Goal: Task Accomplishment & Management: Manage account settings

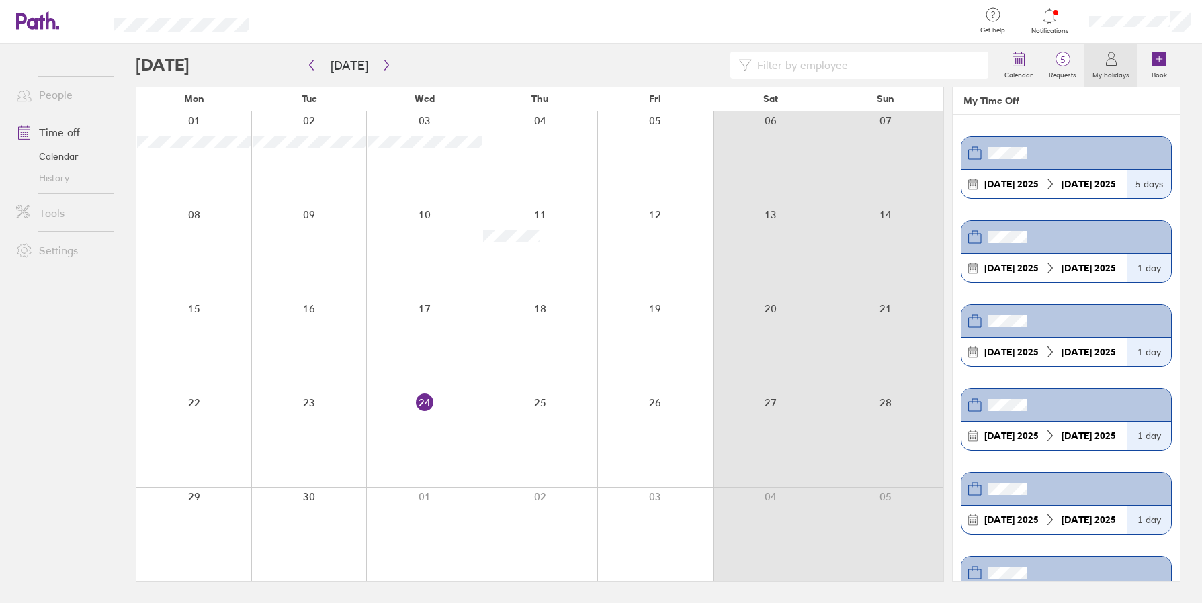
click at [1039, 28] on span "Notifications" at bounding box center [1050, 31] width 44 height 8
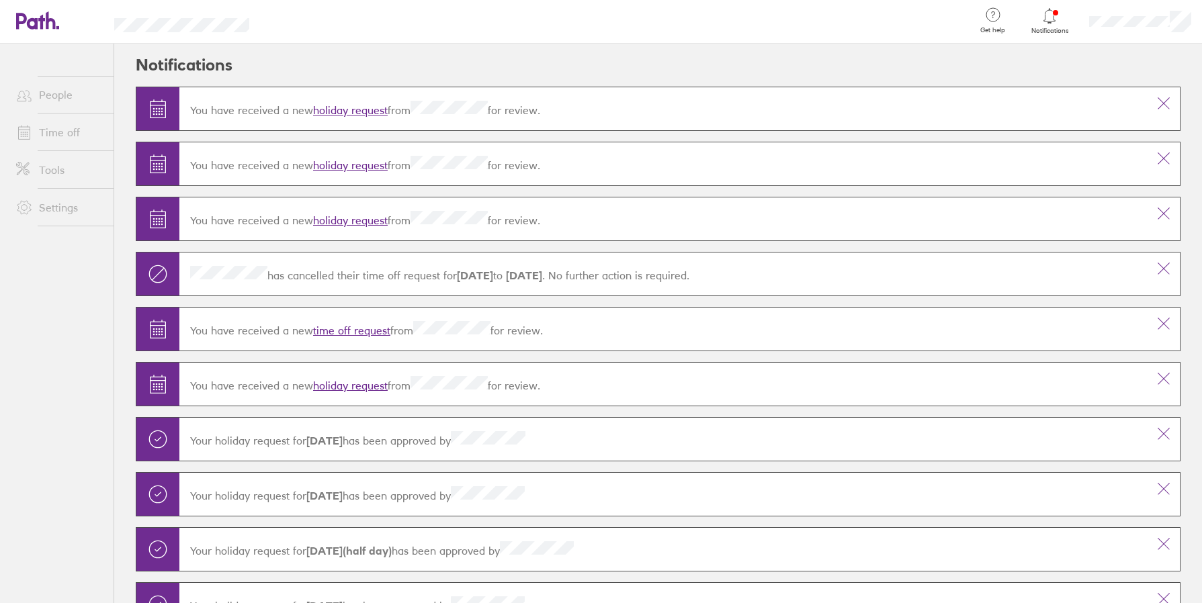
click at [345, 114] on link "holiday request" at bounding box center [350, 109] width 75 height 13
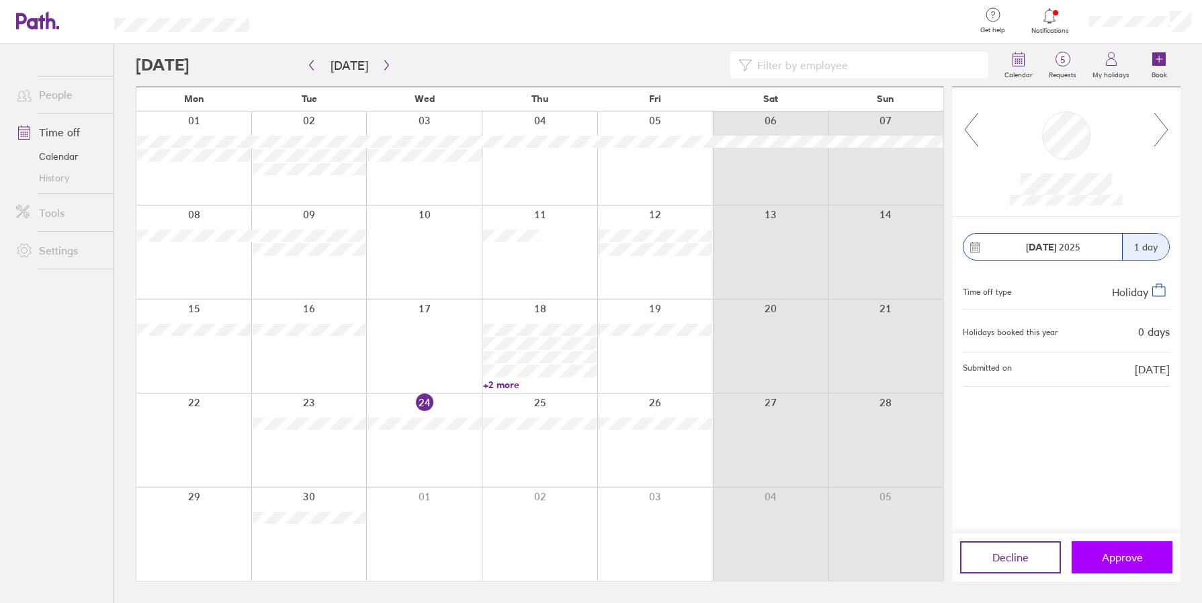
click at [1126, 569] on button "Approve" at bounding box center [1121, 557] width 101 height 32
click at [1132, 565] on button "Approve" at bounding box center [1121, 557] width 101 height 32
click at [1142, 555] on button "Approve" at bounding box center [1121, 557] width 101 height 32
click at [1126, 546] on button "Approve" at bounding box center [1121, 557] width 101 height 32
click at [1118, 559] on span "Approve" at bounding box center [1121, 557] width 41 height 12
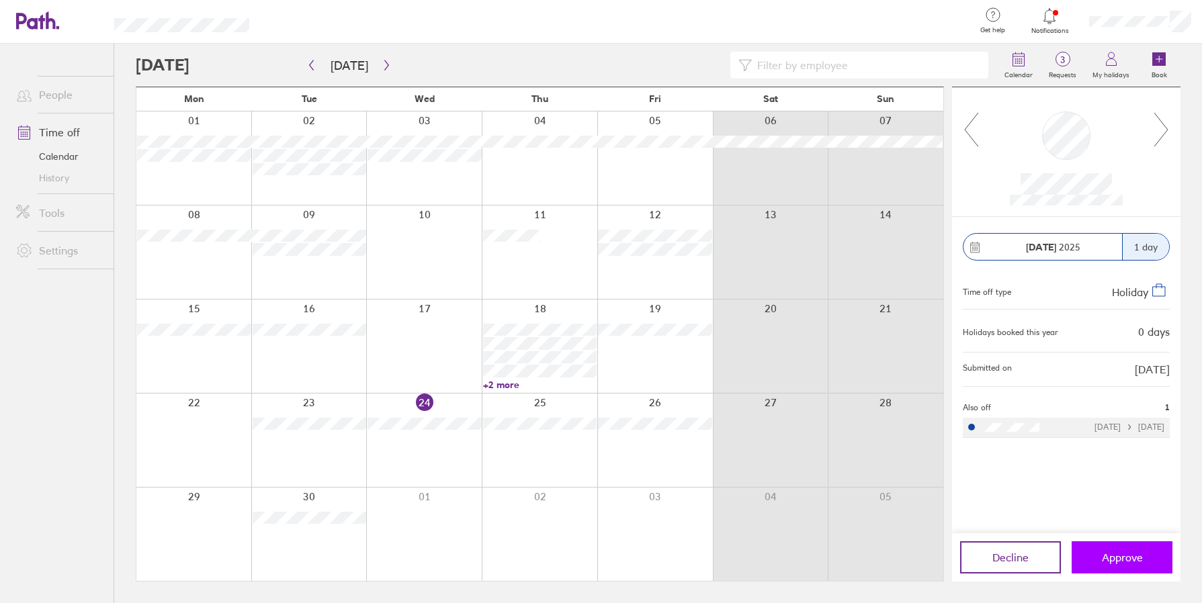
click at [1118, 561] on span "Approve" at bounding box center [1121, 557] width 41 height 12
click at [1115, 561] on span "Approve" at bounding box center [1121, 557] width 41 height 12
click at [1115, 560] on span "Approve" at bounding box center [1121, 557] width 41 height 12
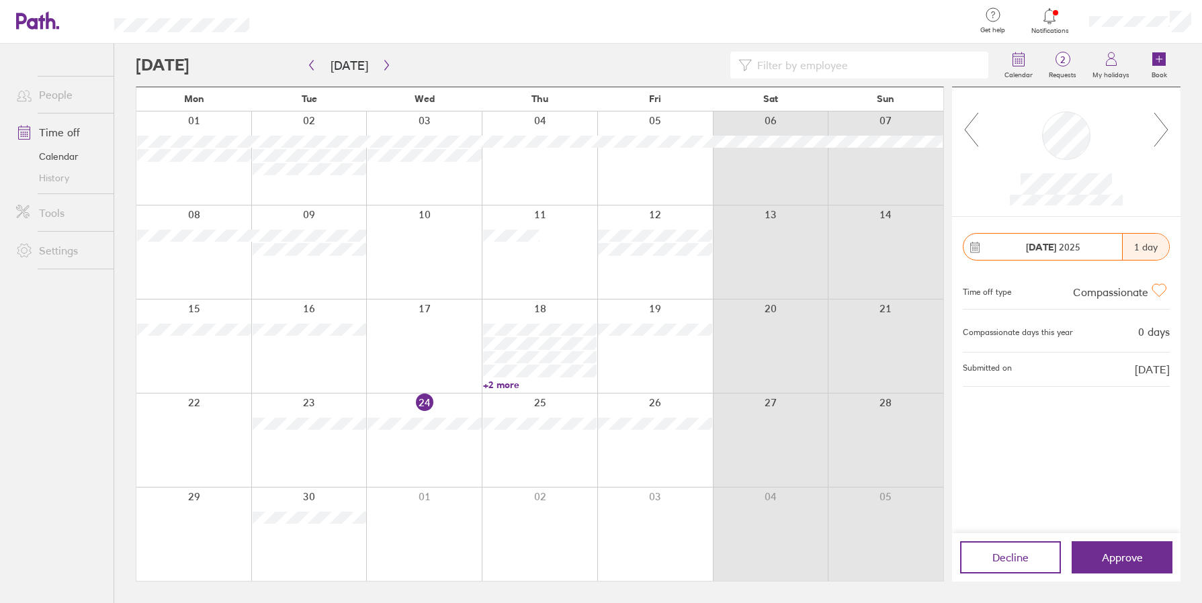
click at [1030, 29] on span "Notifications" at bounding box center [1050, 31] width 44 height 8
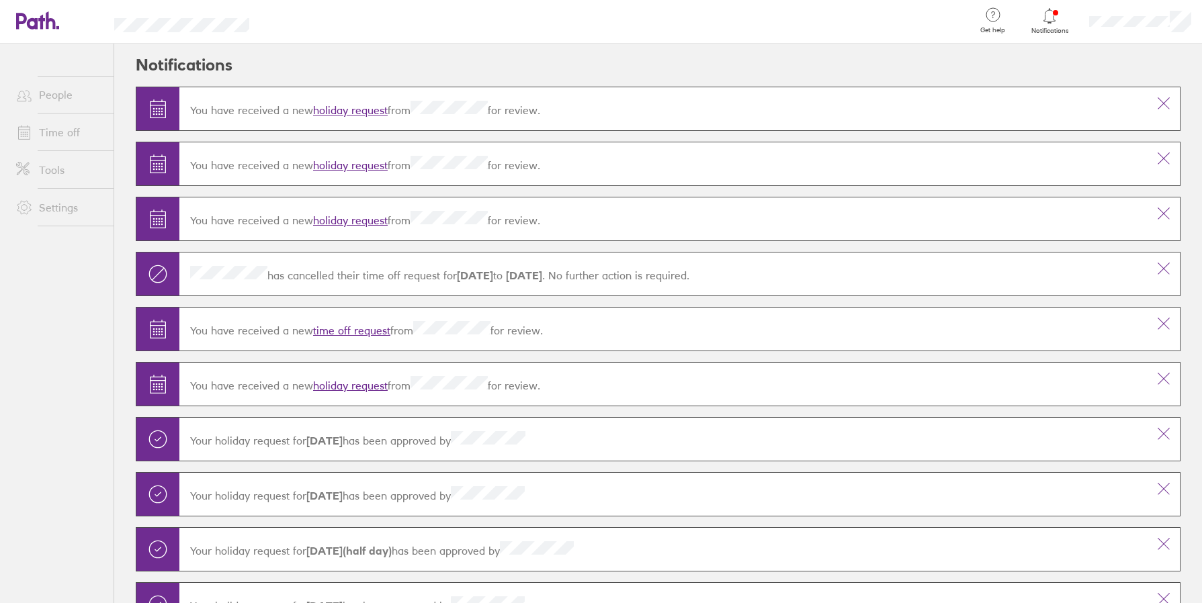
click at [345, 111] on link "holiday request" at bounding box center [350, 109] width 75 height 13
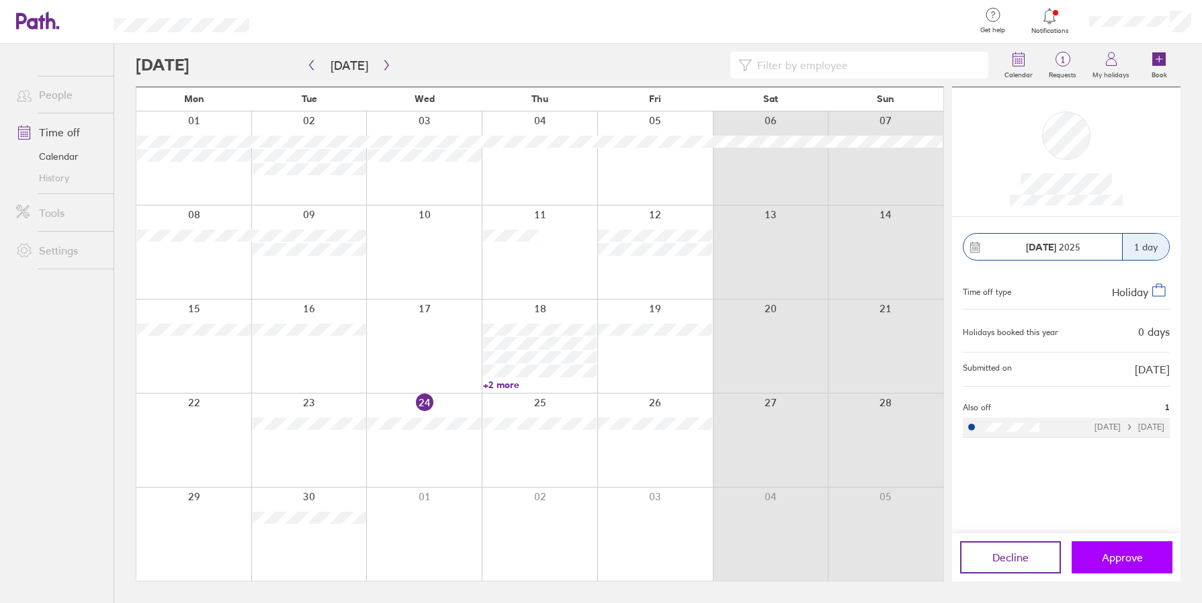
click at [1079, 551] on button "Approve" at bounding box center [1121, 557] width 101 height 32
